Goal: Information Seeking & Learning: Learn about a topic

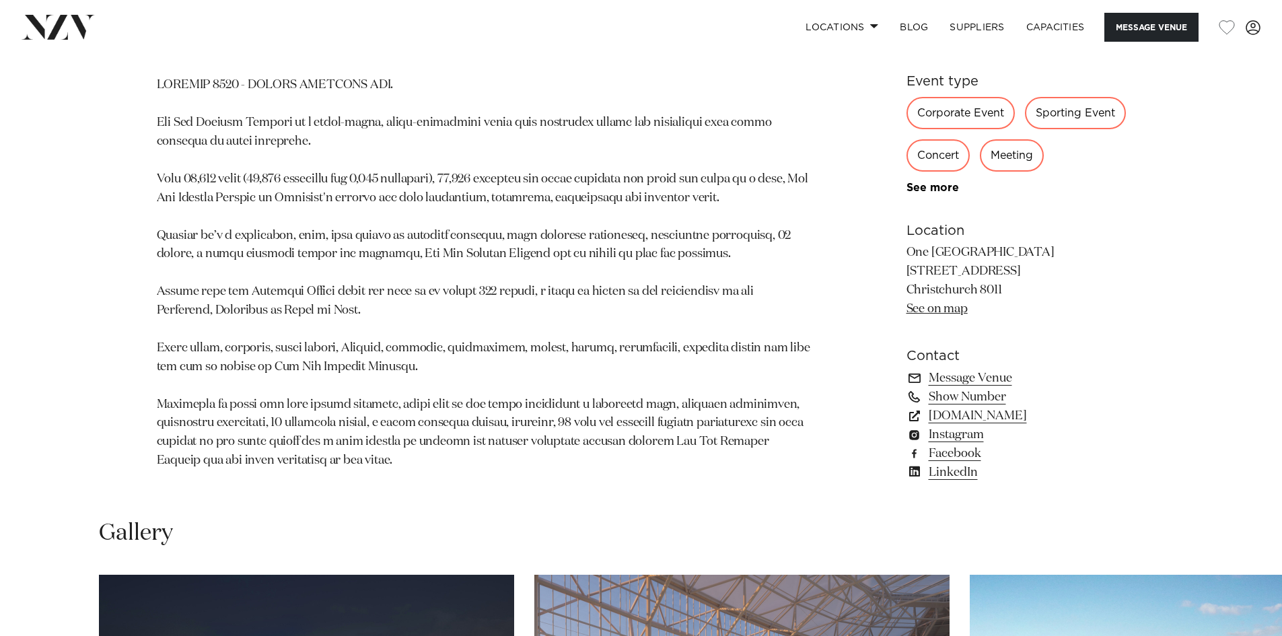
scroll to position [1279, 0]
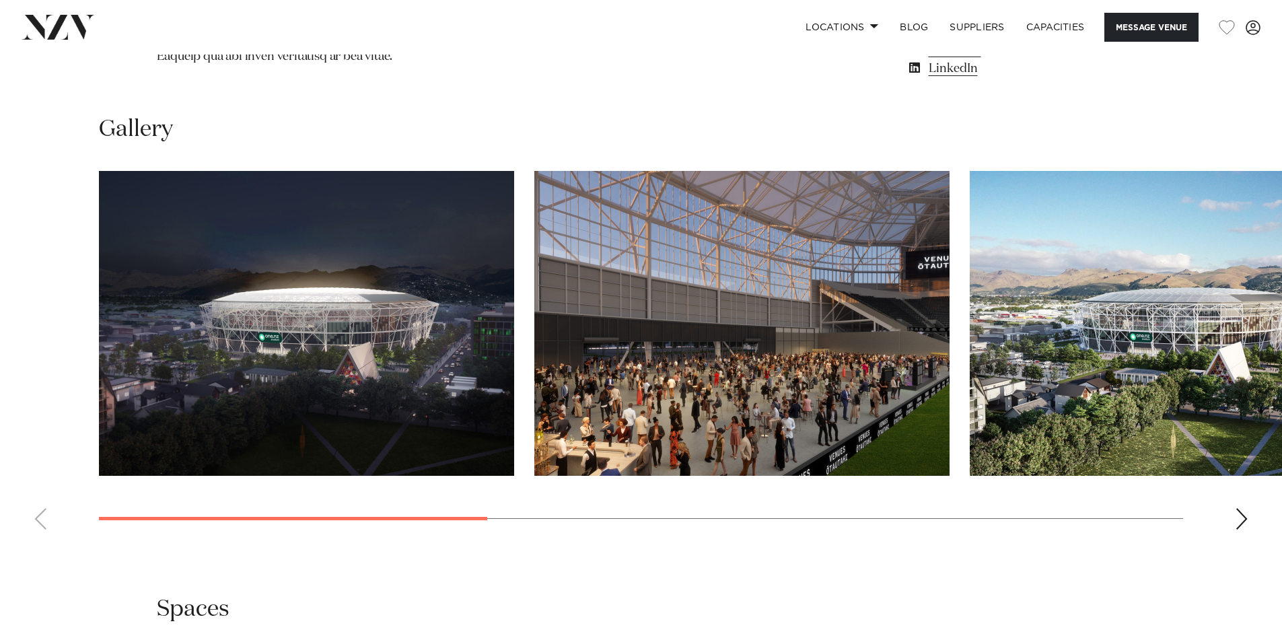
click at [816, 400] on img "2 / 7" at bounding box center [741, 323] width 415 height 305
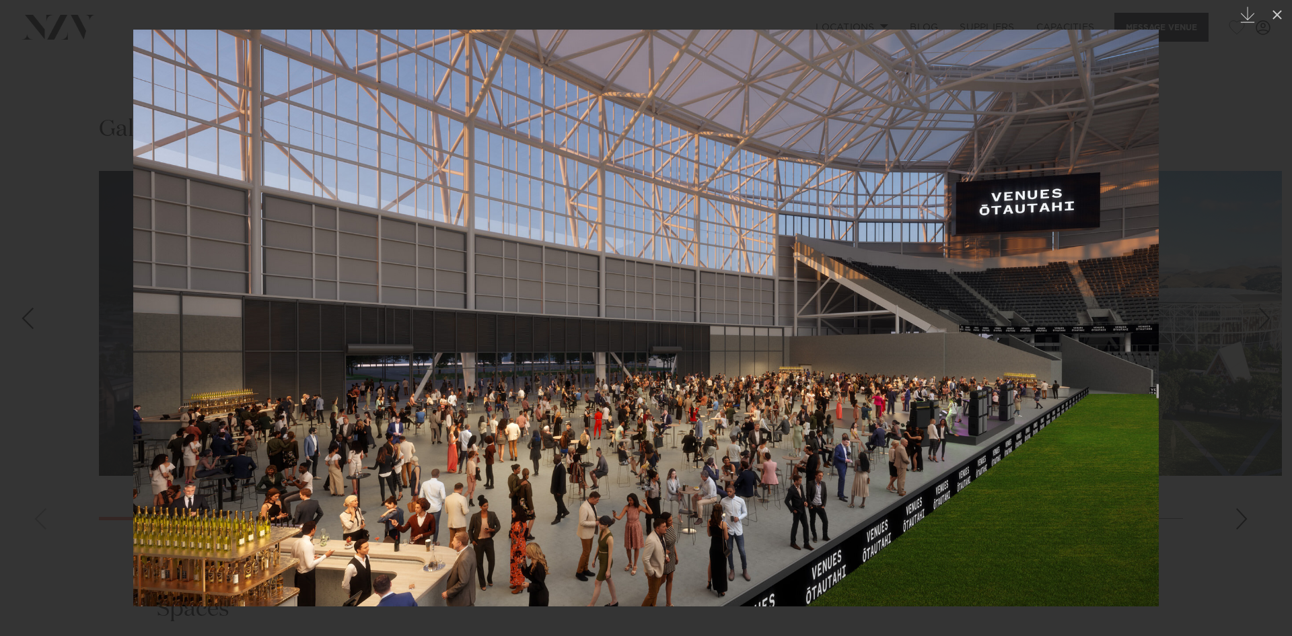
click at [1217, 314] on div at bounding box center [646, 318] width 1292 height 636
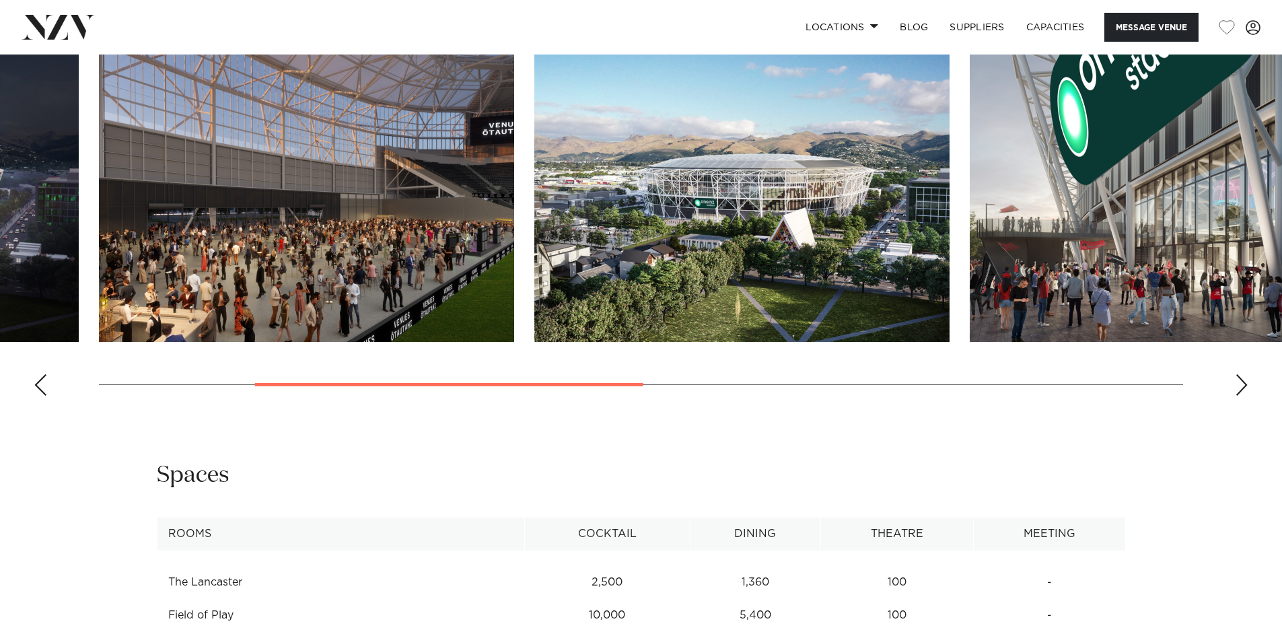
scroll to position [1414, 0]
click at [1241, 395] on div "Next slide" at bounding box center [1241, 385] width 13 height 22
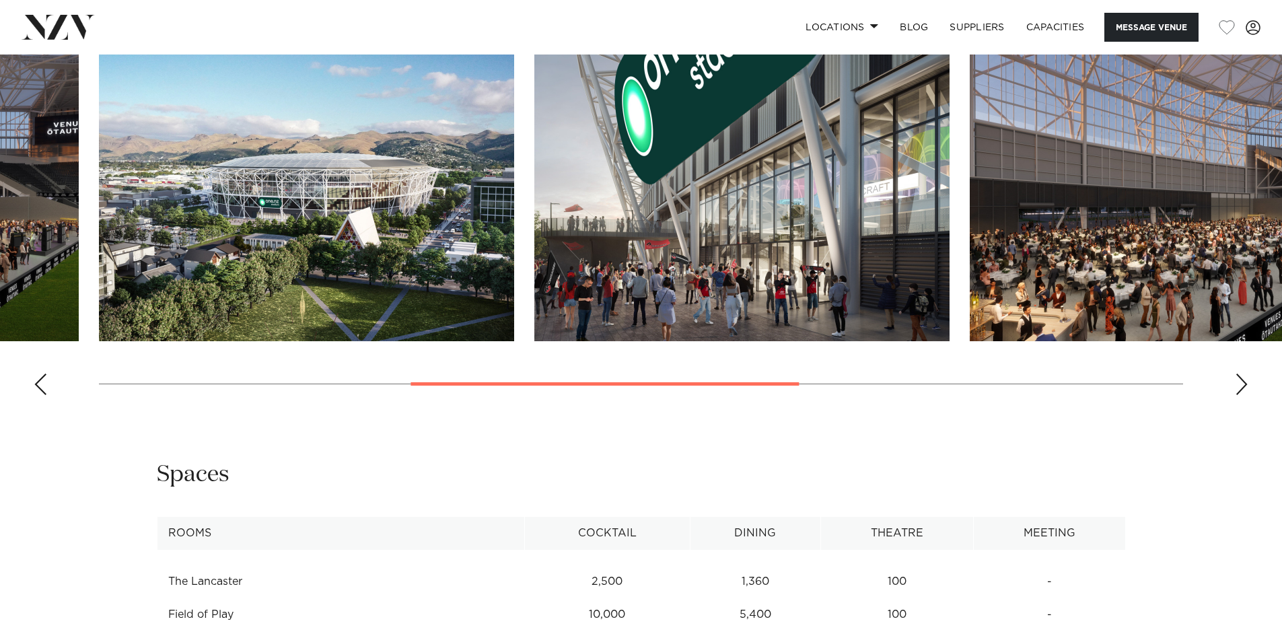
click at [1241, 395] on div "Next slide" at bounding box center [1241, 385] width 13 height 22
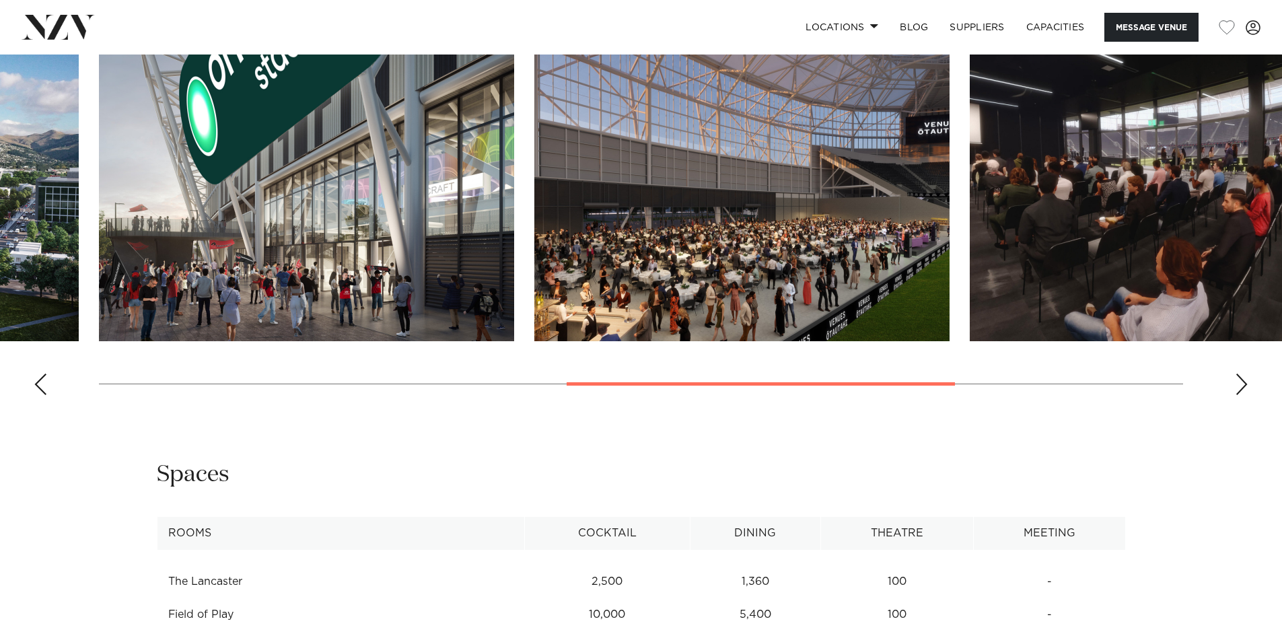
click at [1241, 395] on div "Next slide" at bounding box center [1241, 385] width 13 height 22
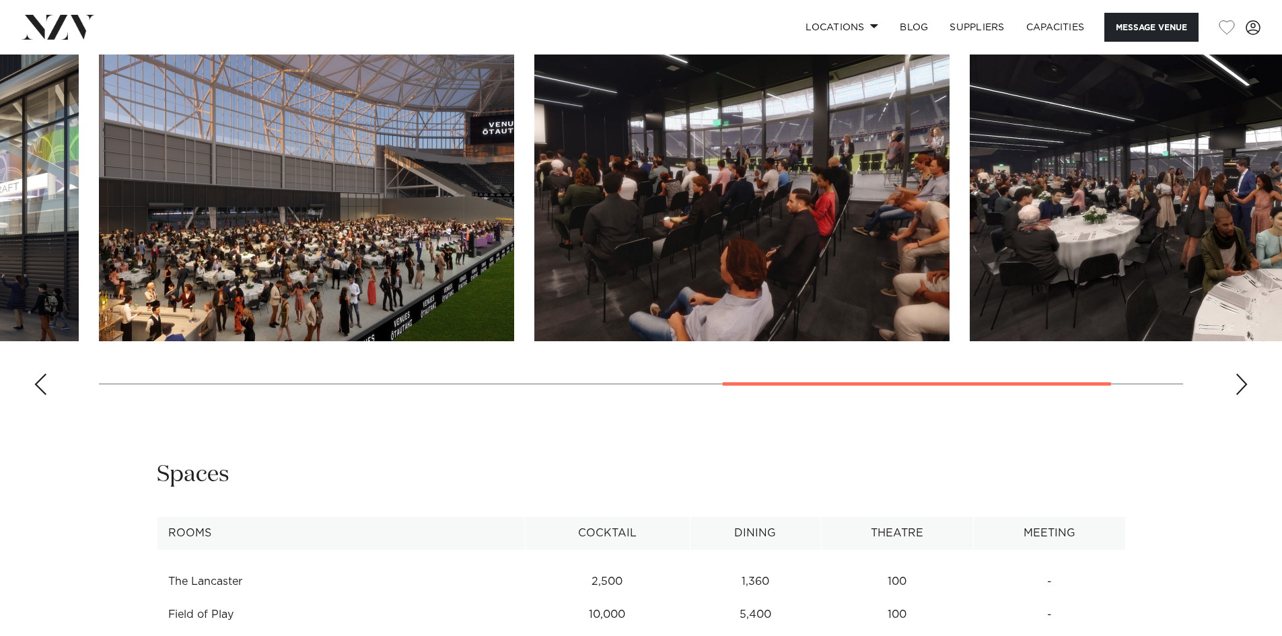
click at [1241, 395] on div "Next slide" at bounding box center [1241, 385] width 13 height 22
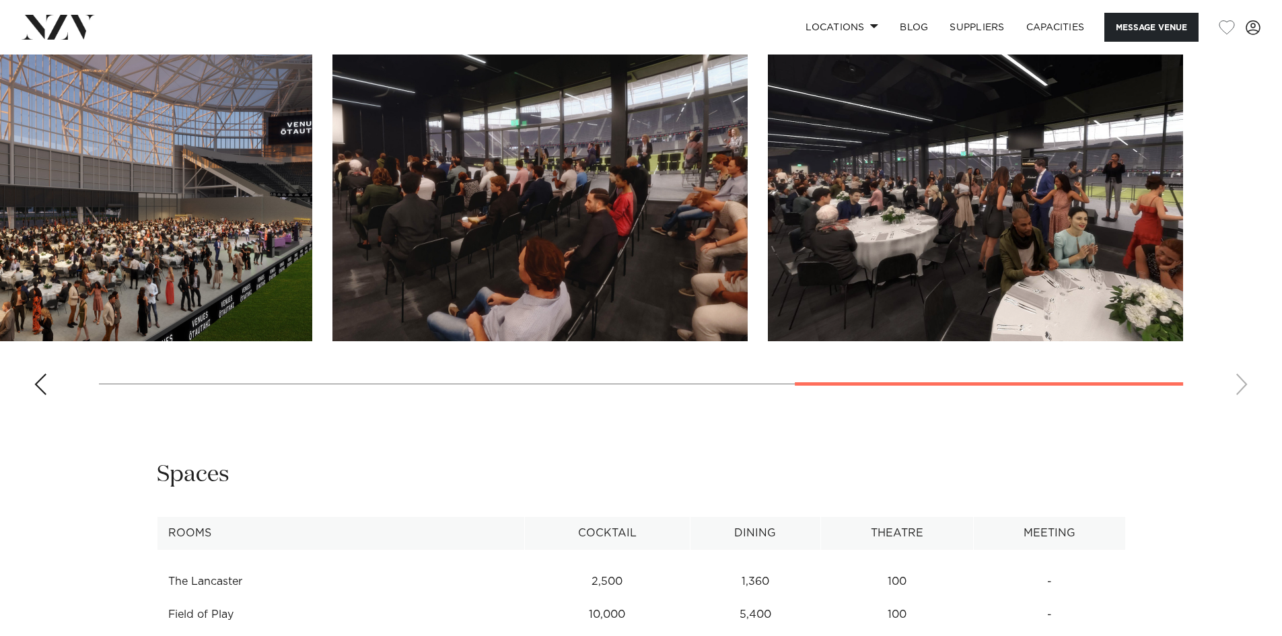
click at [1241, 406] on swiper-container at bounding box center [641, 221] width 1282 height 370
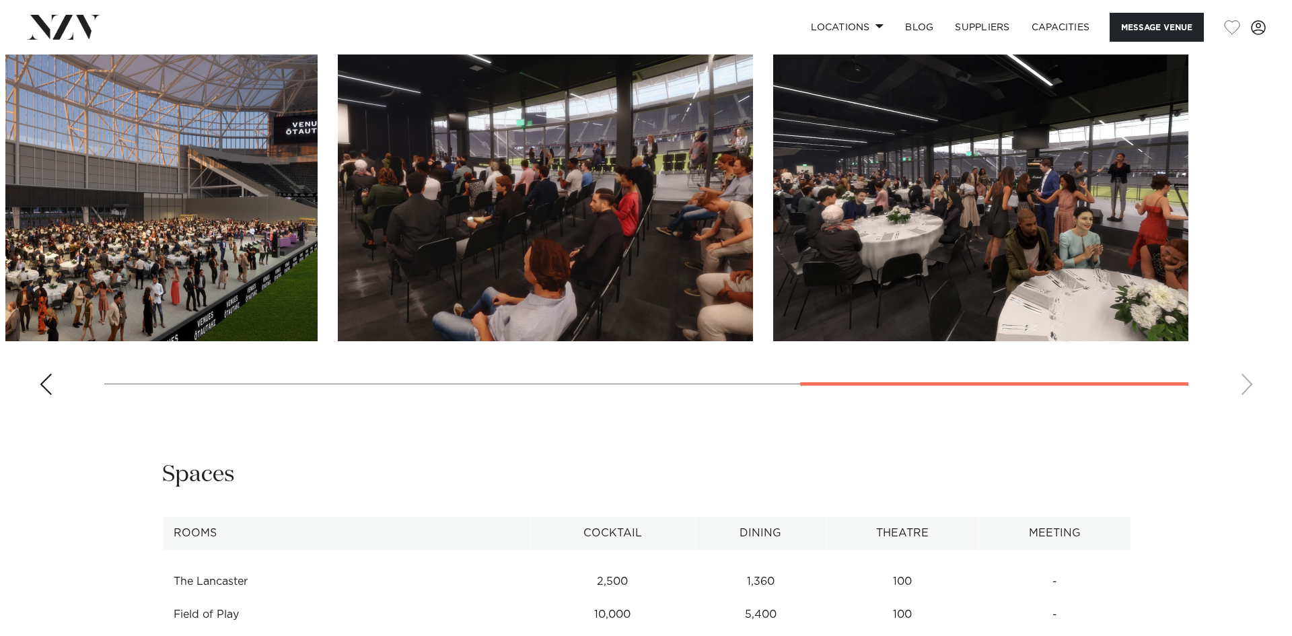
scroll to position [1346, 0]
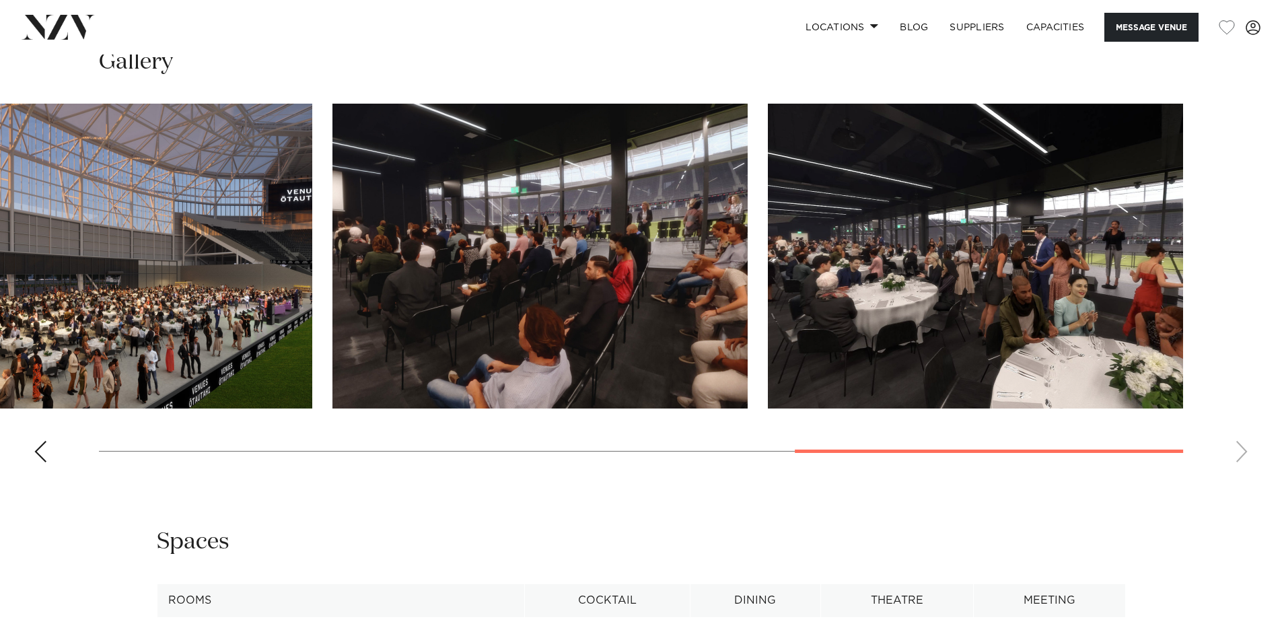
click at [102, 369] on img "5 / 7" at bounding box center [104, 256] width 415 height 305
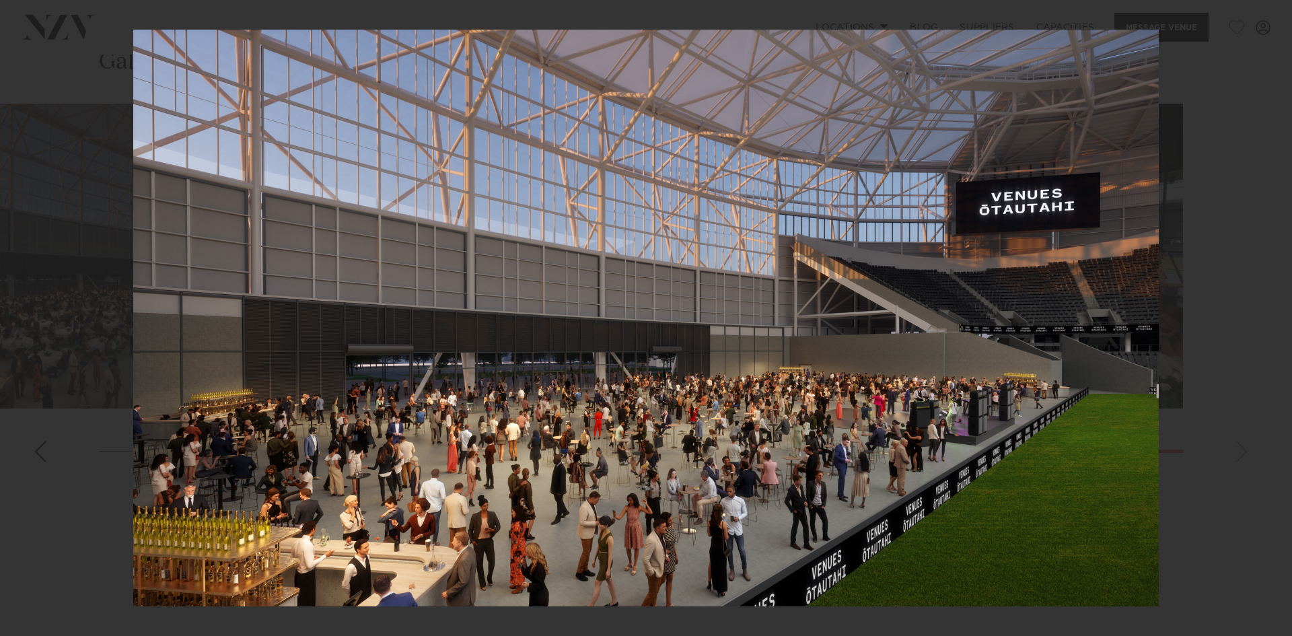
click at [1263, 316] on div "2 / 7 Created with Sketch." at bounding box center [646, 318] width 1292 height 636
click at [1125, 361] on img at bounding box center [646, 318] width 1026 height 577
